Goal: Task Accomplishment & Management: Complete application form

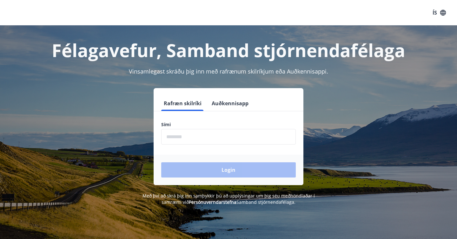
click at [222, 103] on button "Auðkennisapp" at bounding box center [230, 103] width 42 height 15
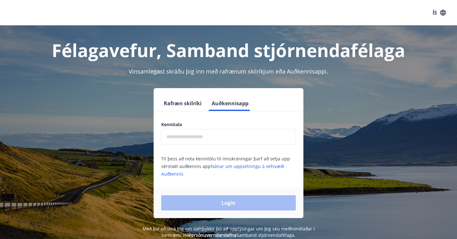
click at [209, 142] on input "text" at bounding box center [228, 137] width 135 height 16
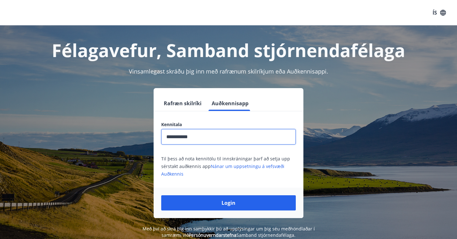
type input "**********"
click at [161, 195] on button "Login" at bounding box center [228, 202] width 135 height 15
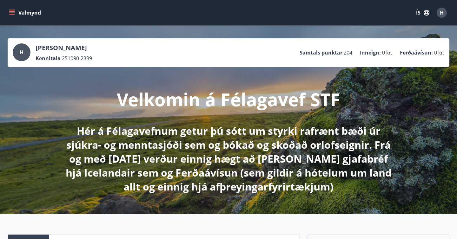
click at [8, 14] on button "Valmynd" at bounding box center [26, 12] width 36 height 11
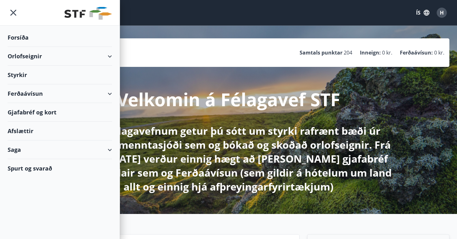
click at [17, 47] on div "Styrkir" at bounding box center [60, 37] width 104 height 19
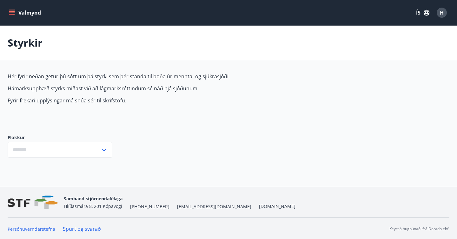
type input "***"
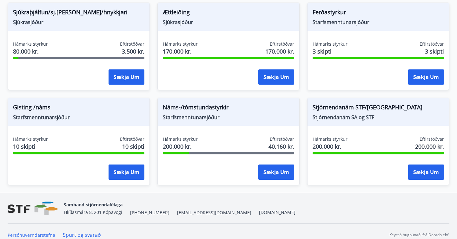
scroll to position [546, 0]
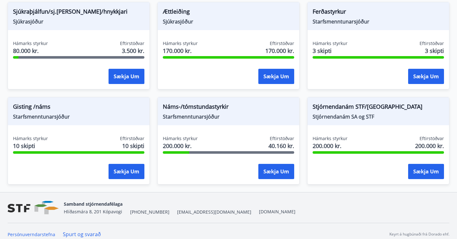
click at [334, 12] on span "Ferðastyrkur" at bounding box center [378, 12] width 131 height 11
click at [416, 74] on button "Sækja um" at bounding box center [426, 76] width 36 height 15
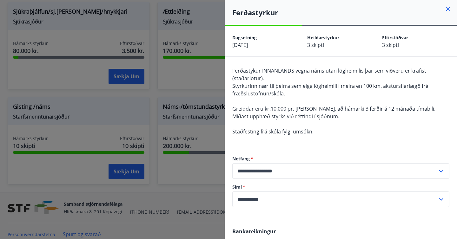
click at [148, 134] on div at bounding box center [228, 119] width 457 height 239
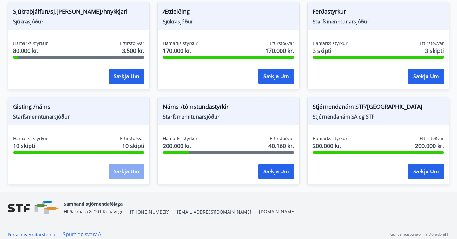
click at [136, 172] on button "Sækja um" at bounding box center [127, 171] width 36 height 15
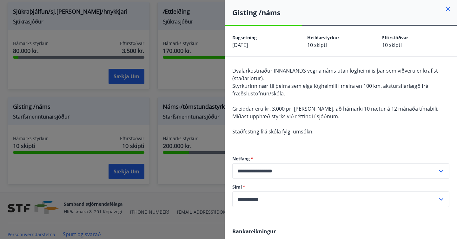
drag, startPoint x: 136, startPoint y: 171, endPoint x: 136, endPoint y: 175, distance: 3.9
click at [136, 171] on div at bounding box center [228, 119] width 457 height 239
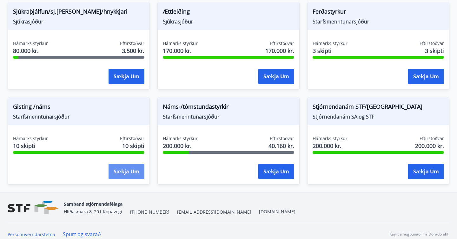
click at [136, 175] on button "Sækja um" at bounding box center [127, 171] width 36 height 15
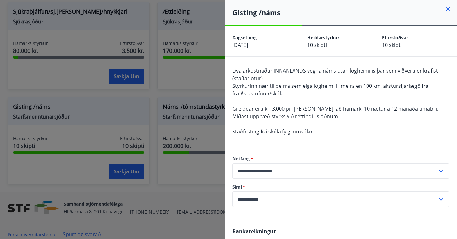
drag, startPoint x: 136, startPoint y: 175, endPoint x: 137, endPoint y: 178, distance: 3.5
click at [137, 175] on div at bounding box center [228, 119] width 457 height 239
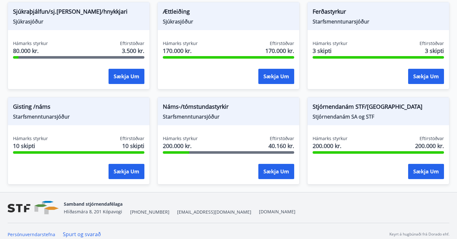
scroll to position [553, 0]
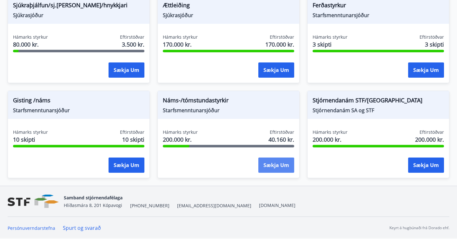
click at [284, 167] on button "Sækja um" at bounding box center [276, 165] width 36 height 15
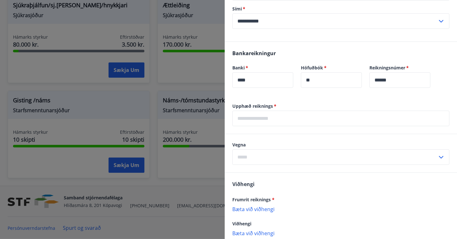
scroll to position [291, 0]
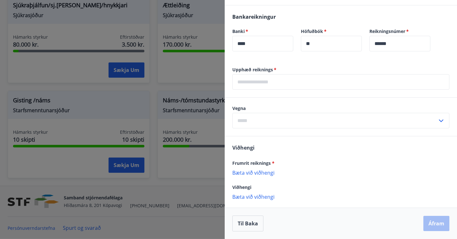
click at [202, 153] on div at bounding box center [228, 119] width 457 height 239
